Goal: Transaction & Acquisition: Book appointment/travel/reservation

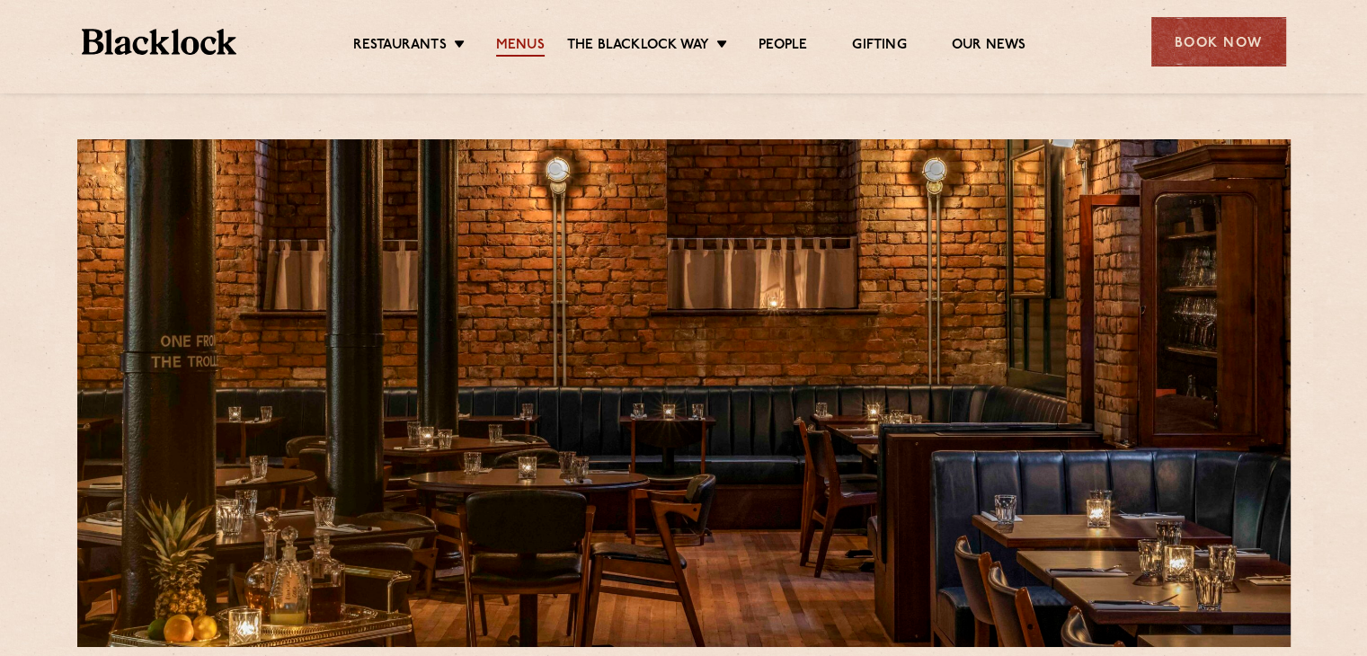
click at [526, 40] on link "Menus" at bounding box center [520, 47] width 49 height 20
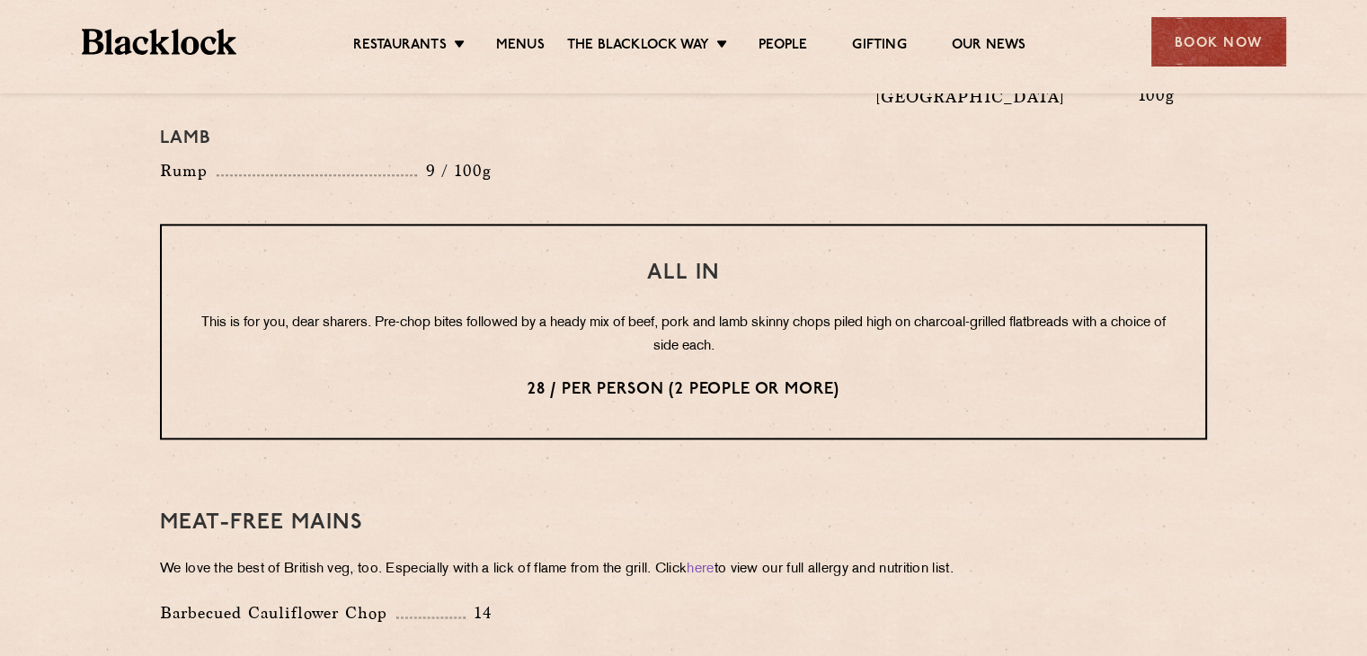
scroll to position [2184, 0]
drag, startPoint x: 860, startPoint y: 336, endPoint x: 525, endPoint y: 340, distance: 335.2
click at [525, 379] on p "28 / per person (2 people or more)" at bounding box center [683, 390] width 971 height 23
click at [546, 258] on div "All In This is for you, dear sharers. Pre-chop bites followed by a heady mix of…" at bounding box center [683, 333] width 1047 height 216
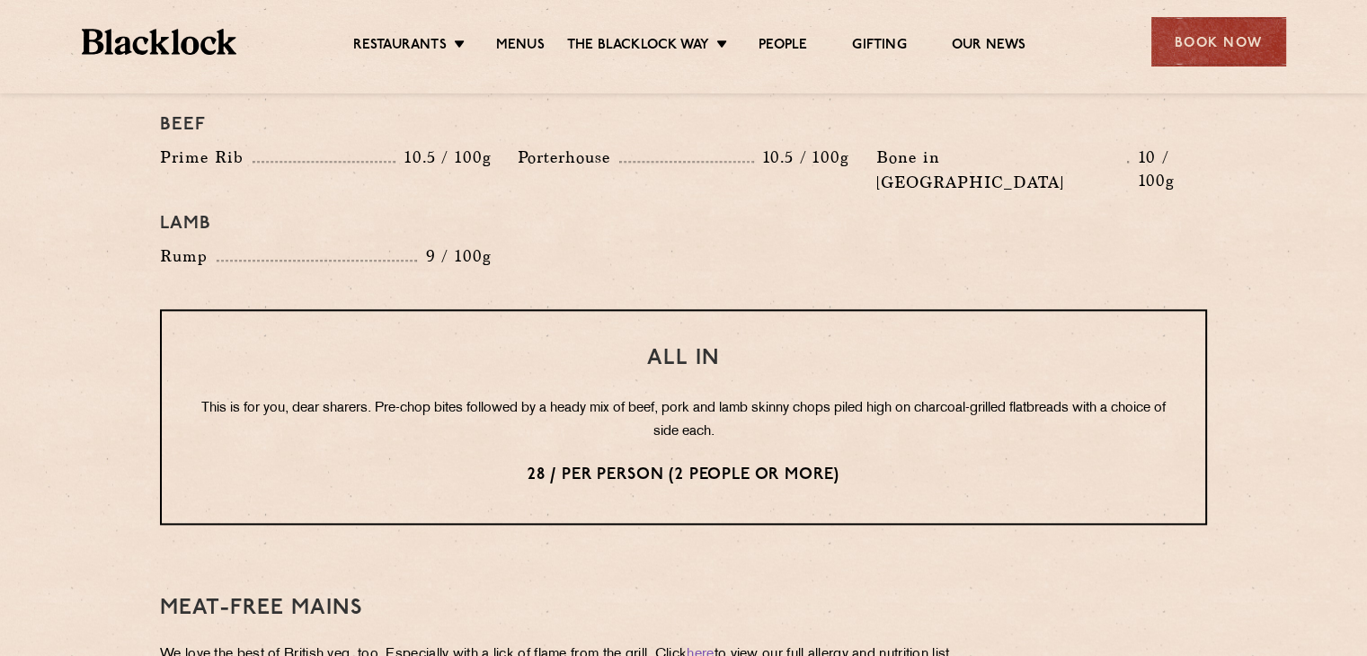
scroll to position [2096, 0]
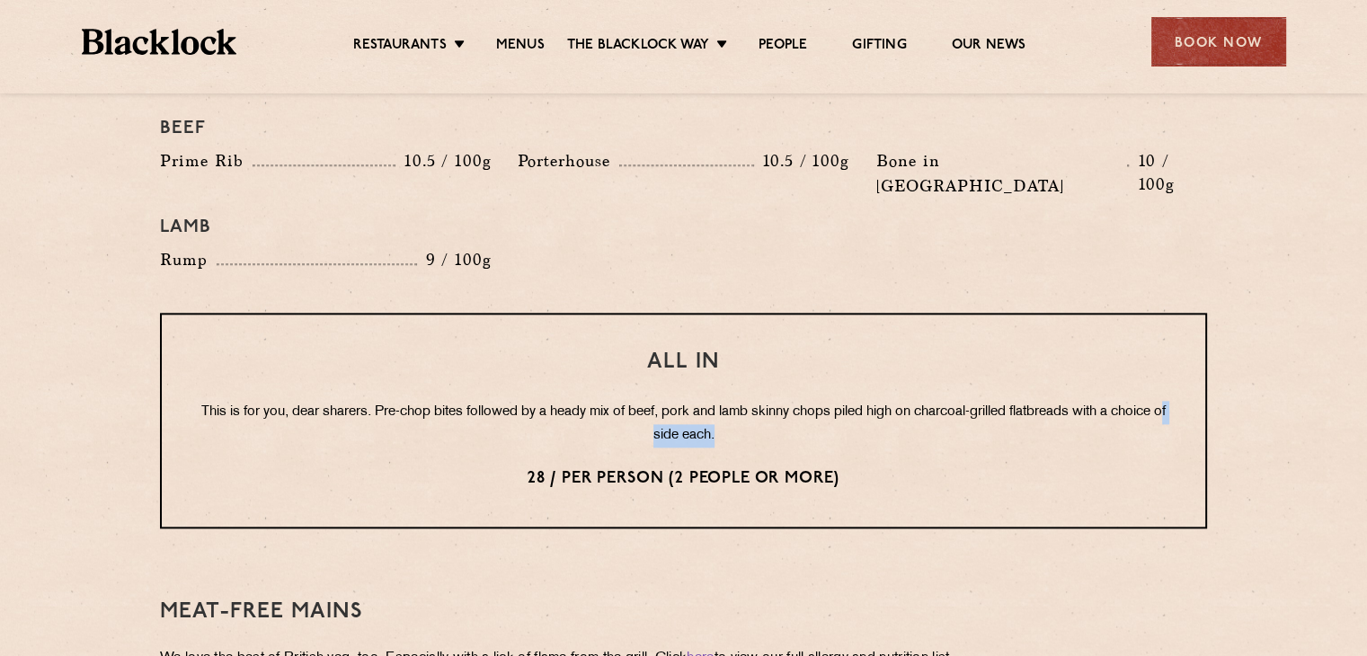
drag, startPoint x: 726, startPoint y: 384, endPoint x: 649, endPoint y: 387, distance: 77.4
click at [649, 401] on p "This is for you, dear sharers. Pre-chop bites followed by a heady mix of beef, …" at bounding box center [683, 424] width 971 height 47
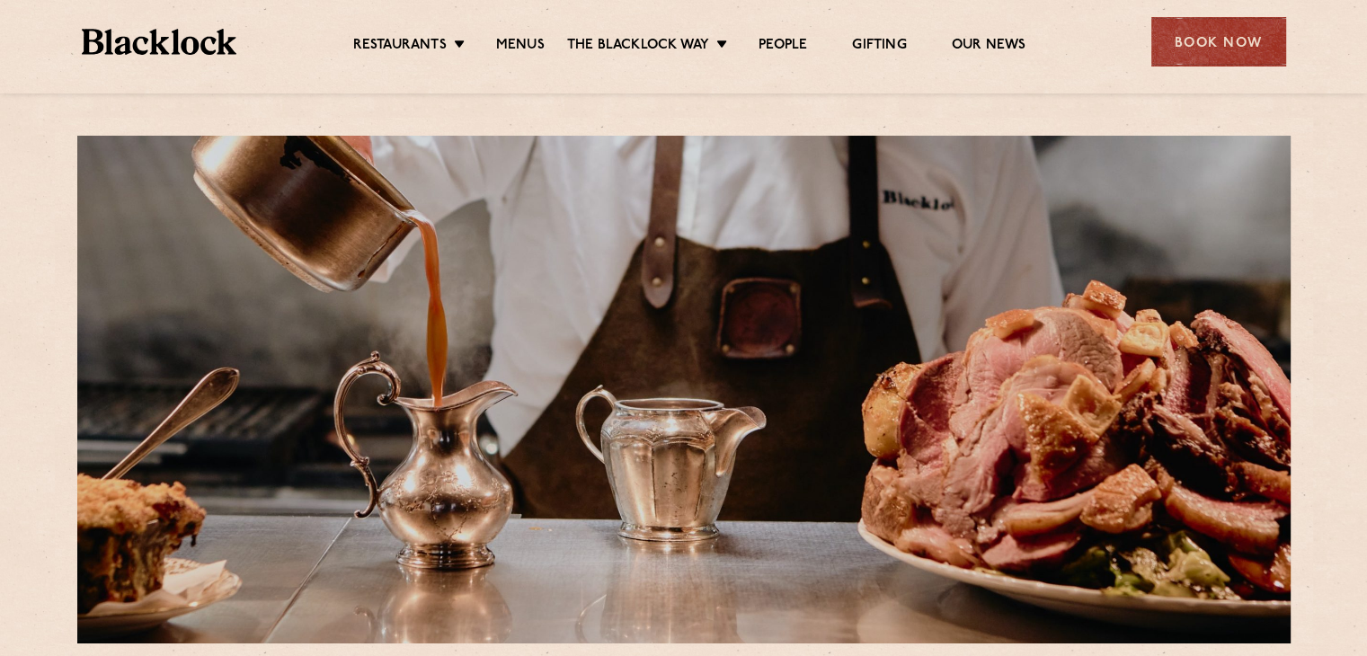
scroll to position [0, 0]
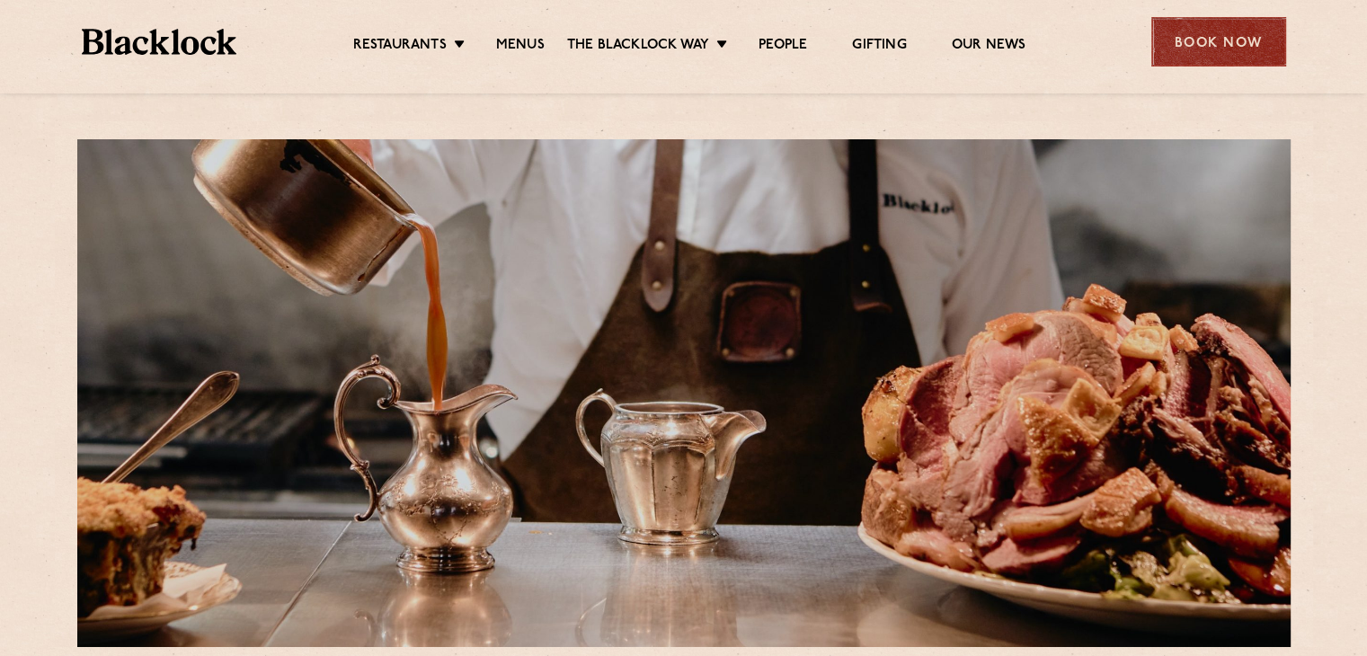
click at [1204, 35] on div "Book Now" at bounding box center [1218, 41] width 135 height 49
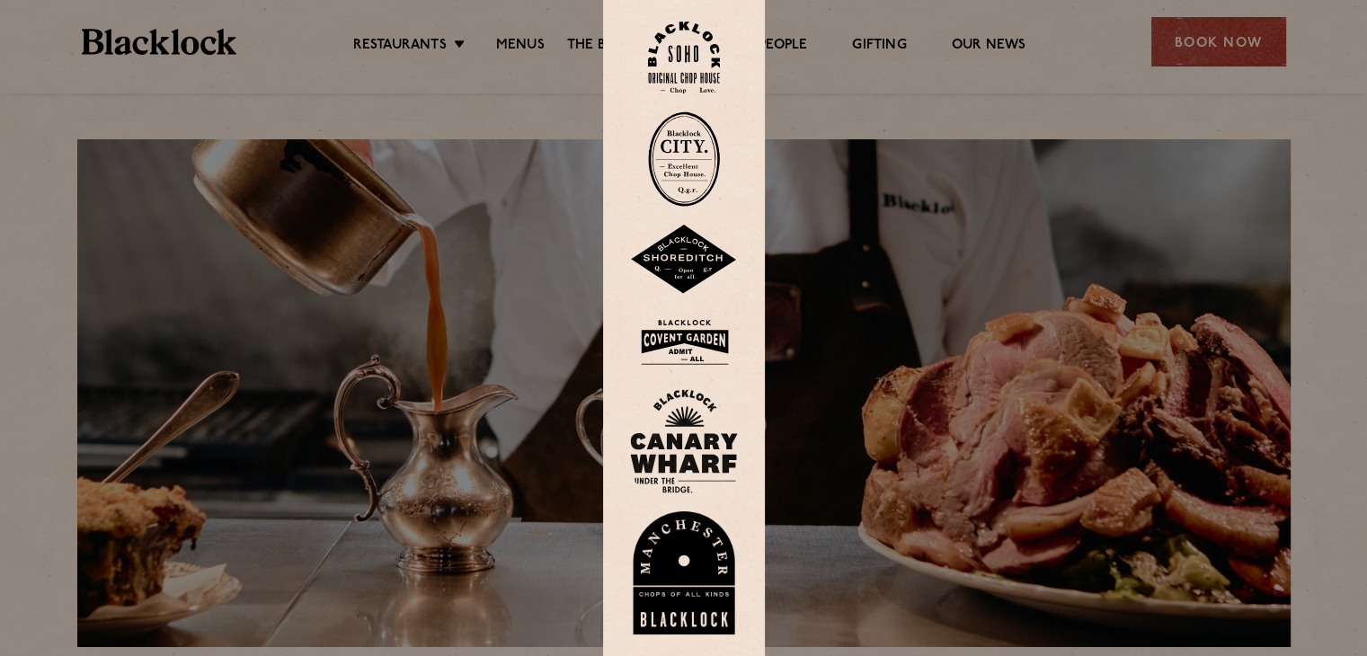
click at [891, 209] on div at bounding box center [683, 328] width 1367 height 656
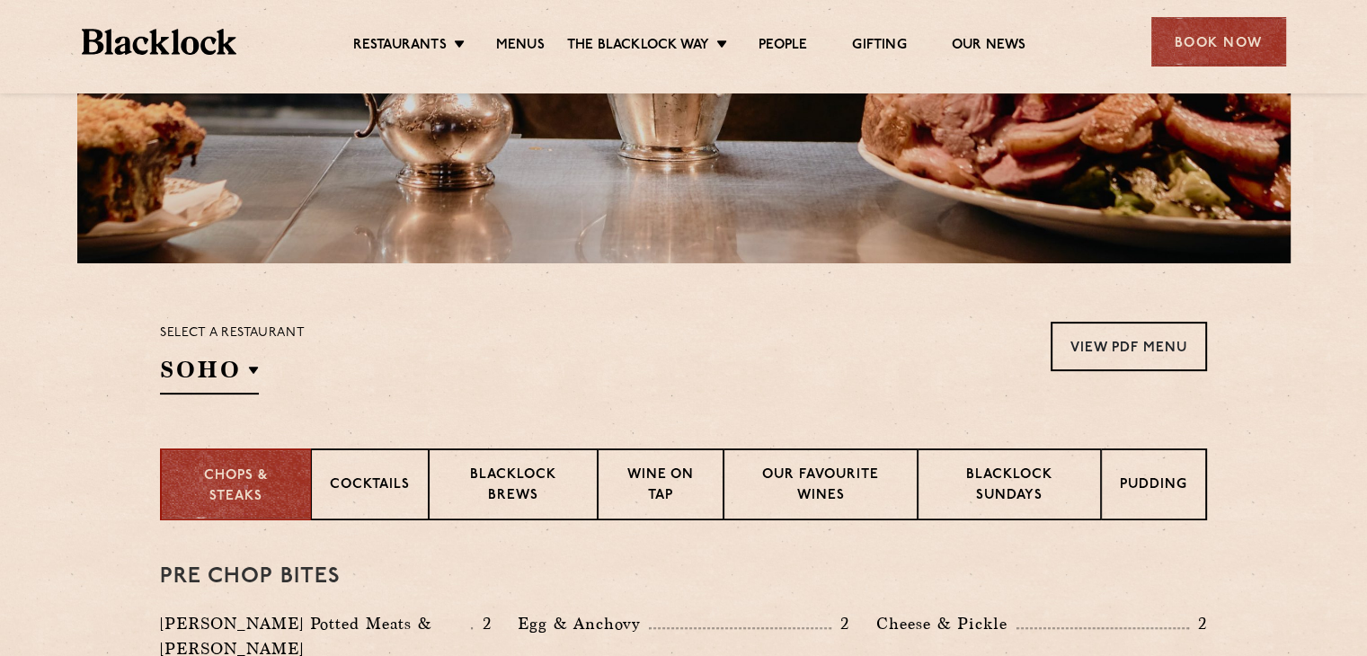
scroll to position [383, 0]
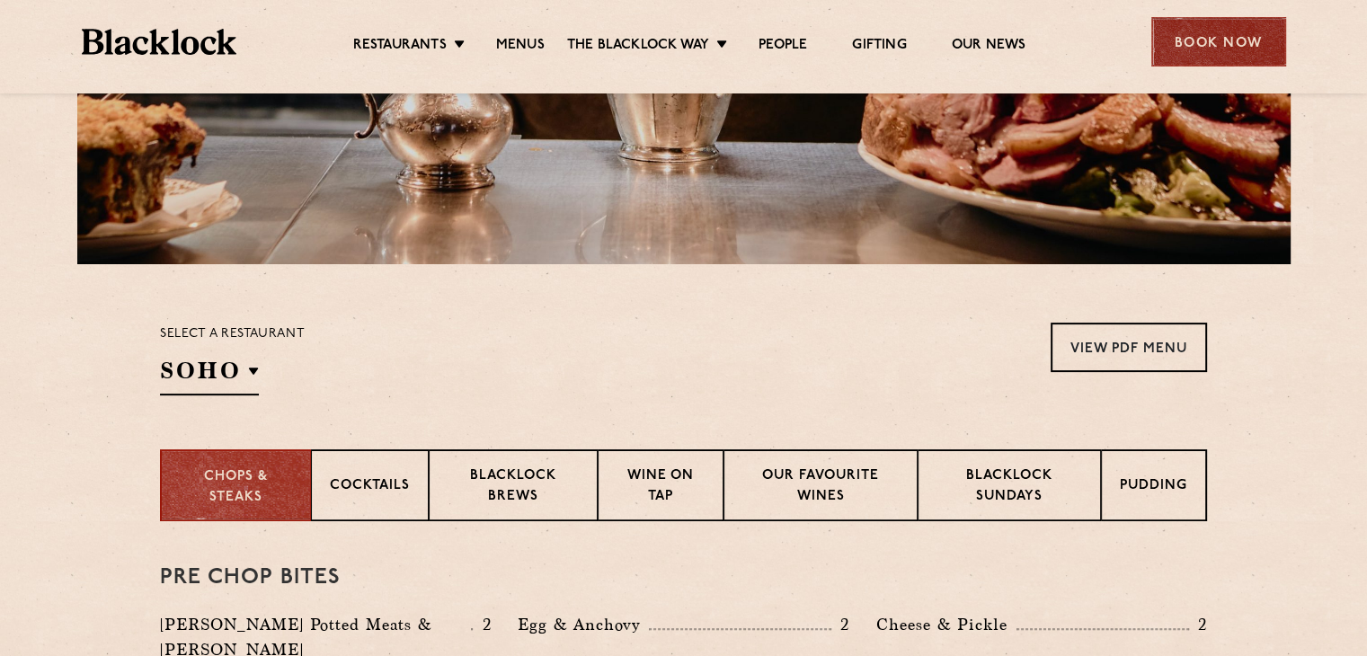
click at [1200, 66] on div "Book Now" at bounding box center [1218, 41] width 135 height 49
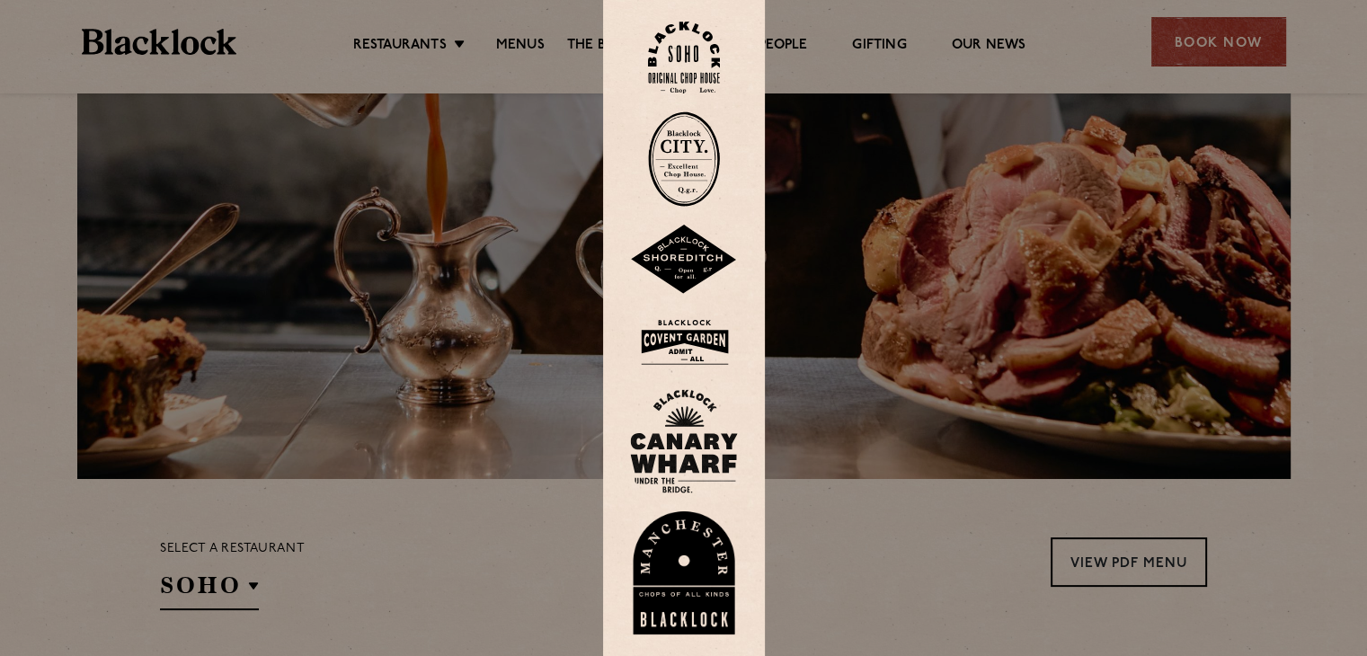
scroll to position [0, 0]
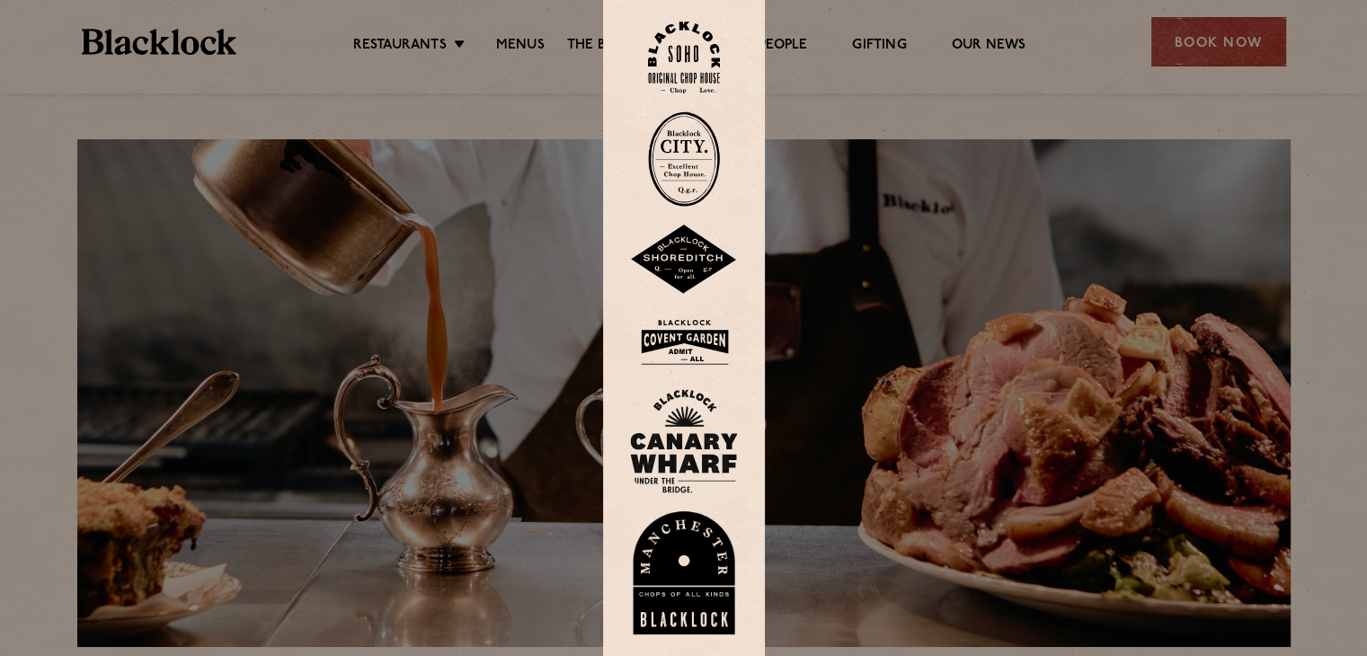
click at [685, 569] on img at bounding box center [684, 573] width 108 height 124
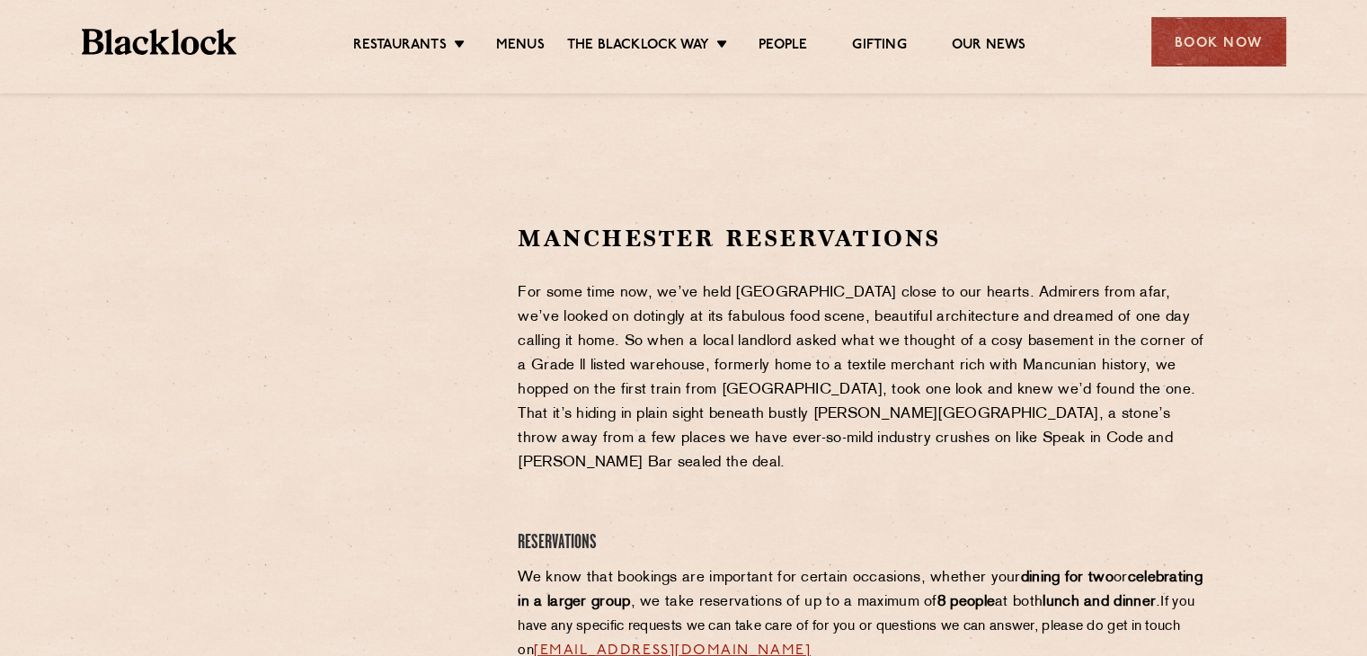
scroll to position [579, 0]
